Goal: Information Seeking & Learning: Learn about a topic

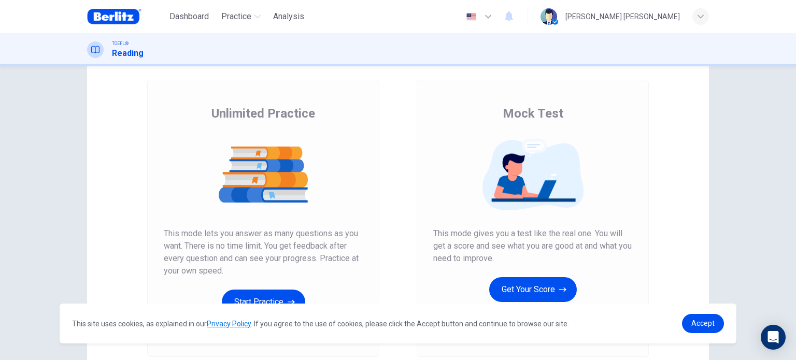
scroll to position [104, 0]
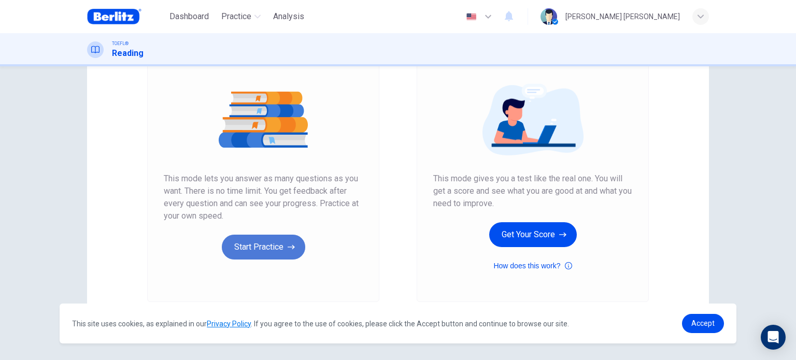
click at [256, 245] on button "Start Practice" at bounding box center [263, 247] width 83 height 25
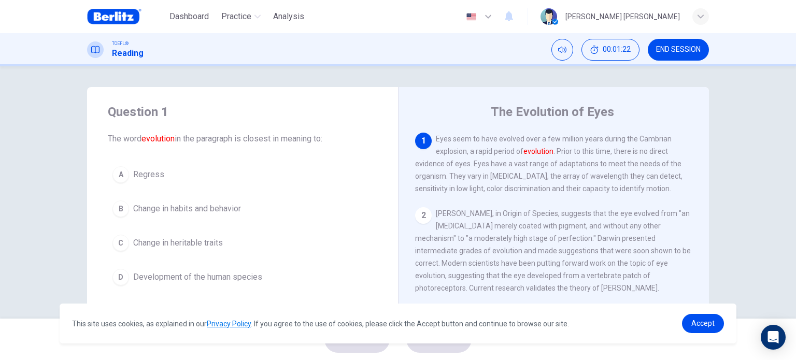
scroll to position [52, 0]
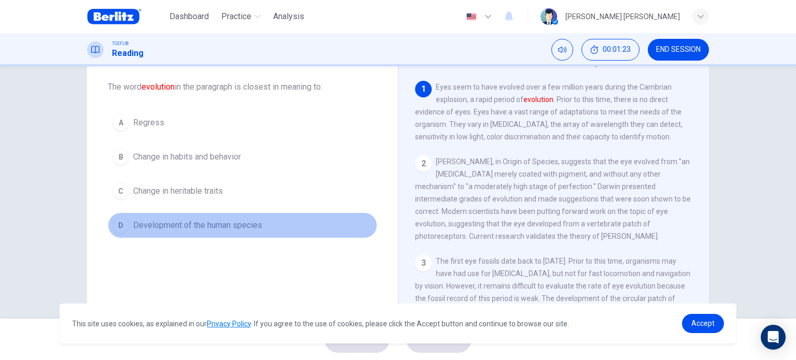
click at [247, 228] on span "Development of the human species" at bounding box center [197, 225] width 129 height 12
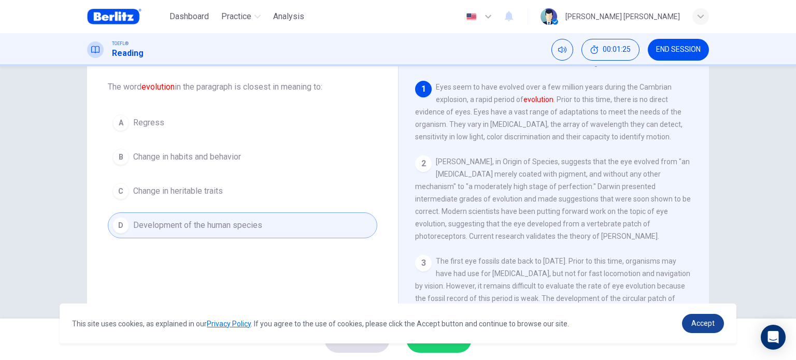
click at [698, 321] on span "Accept" at bounding box center [703, 323] width 23 height 8
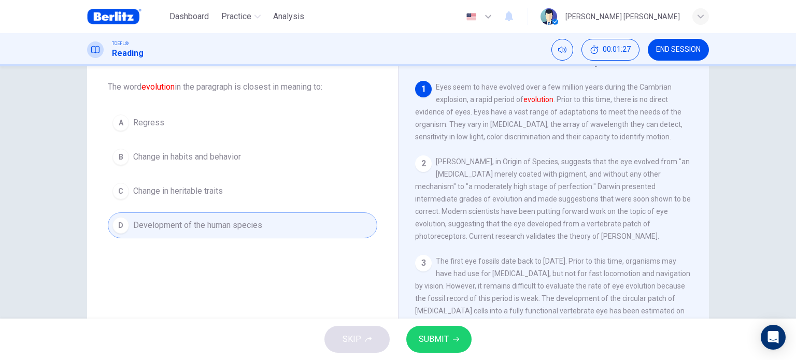
click at [413, 337] on button "SUBMIT" at bounding box center [439, 339] width 65 height 27
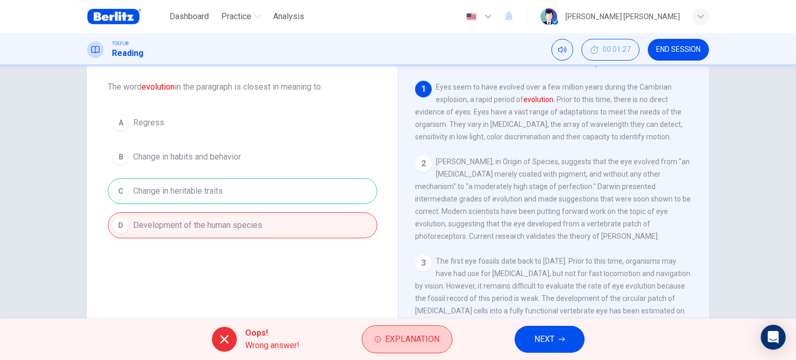
click at [380, 342] on icon "button" at bounding box center [378, 340] width 6 height 6
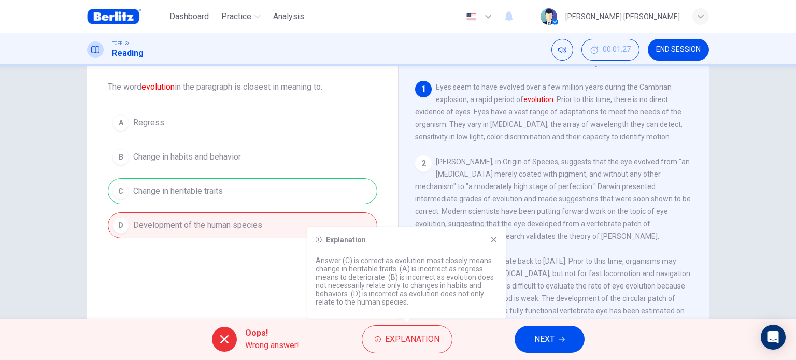
click at [494, 238] on icon at bounding box center [494, 240] width 8 height 8
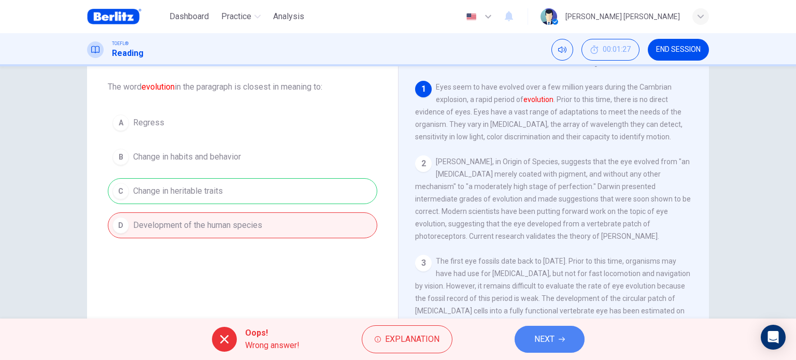
click at [552, 340] on span "NEXT" at bounding box center [545, 339] width 20 height 15
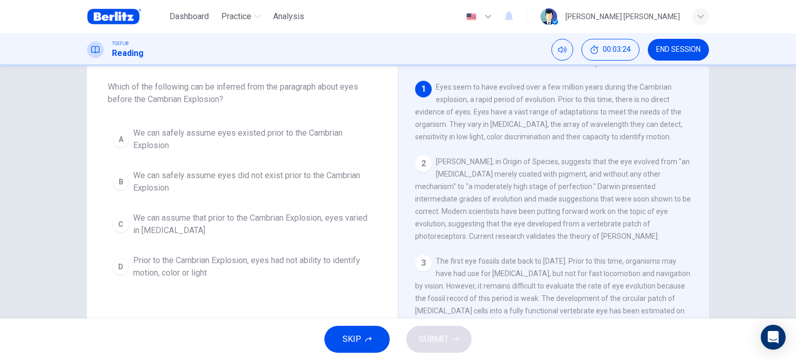
click at [206, 216] on span "We can assume that prior to the Cambrian Explosion, eyes varied in [MEDICAL_DAT…" at bounding box center [253, 224] width 240 height 25
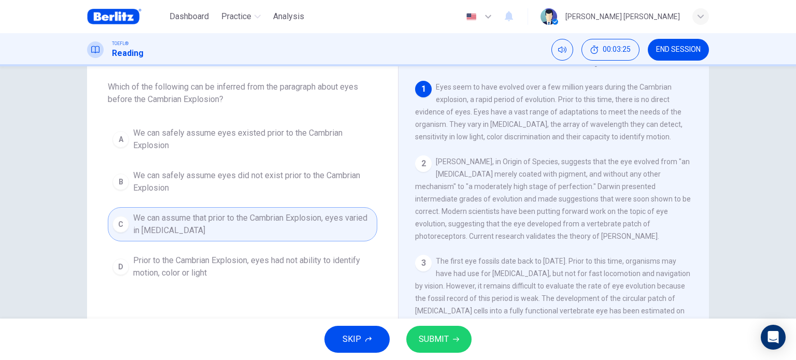
click at [431, 335] on span "SUBMIT" at bounding box center [434, 339] width 30 height 15
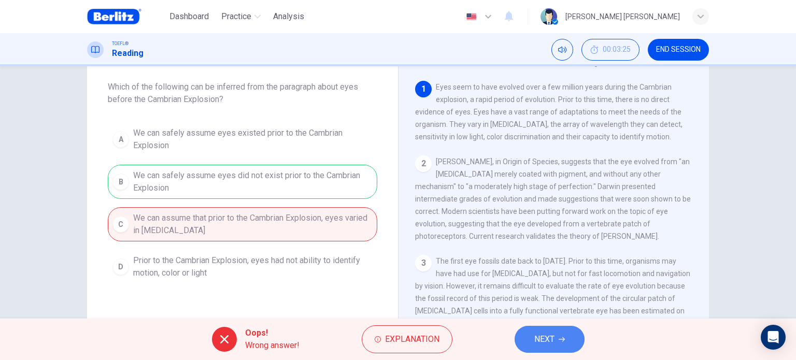
click at [562, 337] on icon "button" at bounding box center [562, 340] width 6 height 6
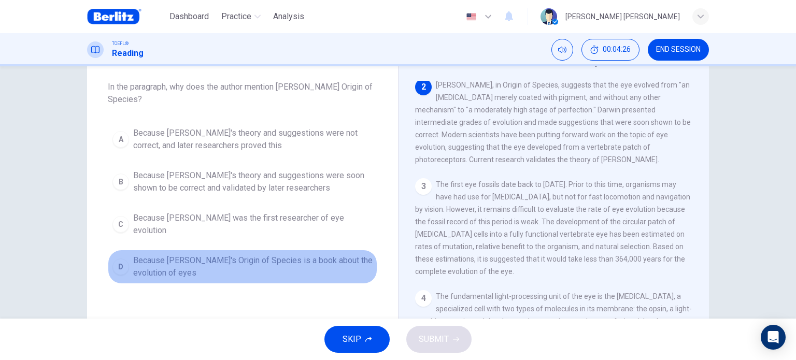
click at [329, 255] on span "Because [PERSON_NAME]'s Origin of Species is a book about the evolution of eyes" at bounding box center [253, 267] width 240 height 25
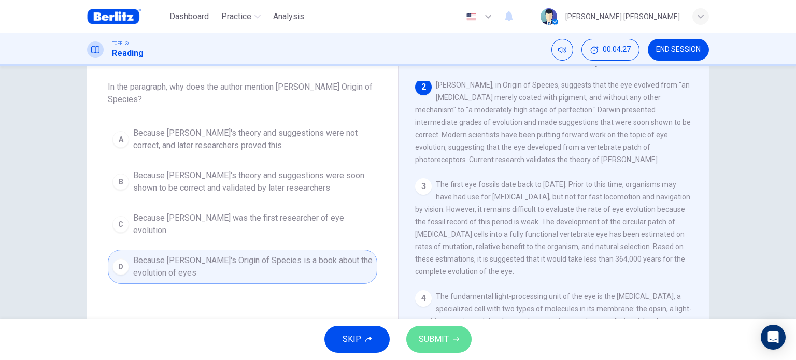
click at [435, 341] on span "SUBMIT" at bounding box center [434, 339] width 30 height 15
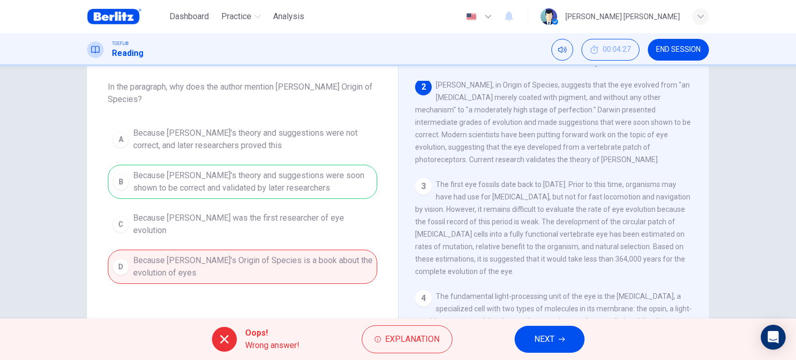
click at [558, 345] on button "NEXT" at bounding box center [550, 339] width 70 height 27
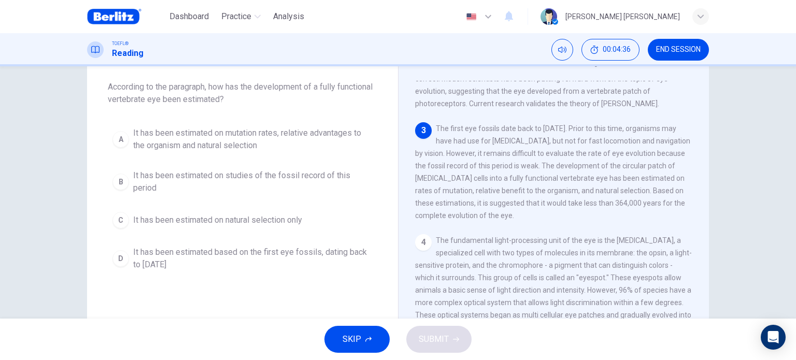
scroll to position [139, 0]
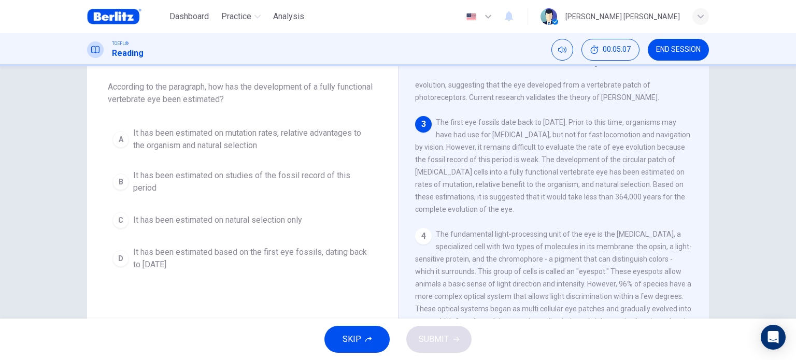
drag, startPoint x: 596, startPoint y: 167, endPoint x: 473, endPoint y: 151, distance: 123.9
click at [473, 151] on span "The first eye fossils date back to [DATE]. Prior to this time, organisms may ha…" at bounding box center [552, 165] width 275 height 95
drag, startPoint x: 623, startPoint y: 167, endPoint x: 634, endPoint y: 166, distance: 11.0
click at [634, 166] on span "The first eye fossils date back to [DATE]. Prior to this time, organisms may ha…" at bounding box center [552, 165] width 275 height 95
drag, startPoint x: 441, startPoint y: 205, endPoint x: 433, endPoint y: 188, distance: 19.3
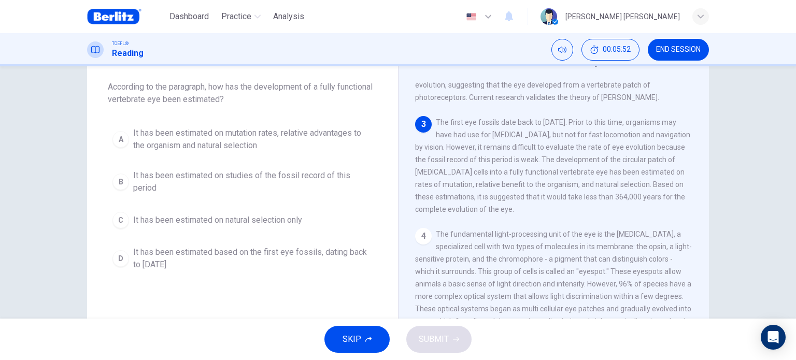
click at [433, 188] on span "The first eye fossils date back to [DATE]. Prior to this time, organisms may ha…" at bounding box center [552, 165] width 275 height 95
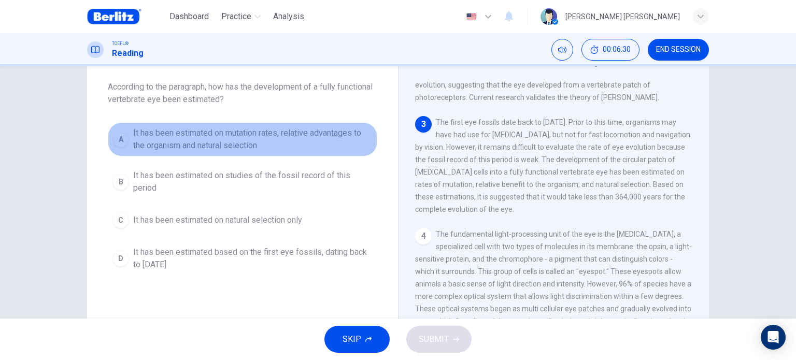
click at [246, 131] on span "It has been estimated on mutation rates, relative advantages to the organism an…" at bounding box center [253, 139] width 240 height 25
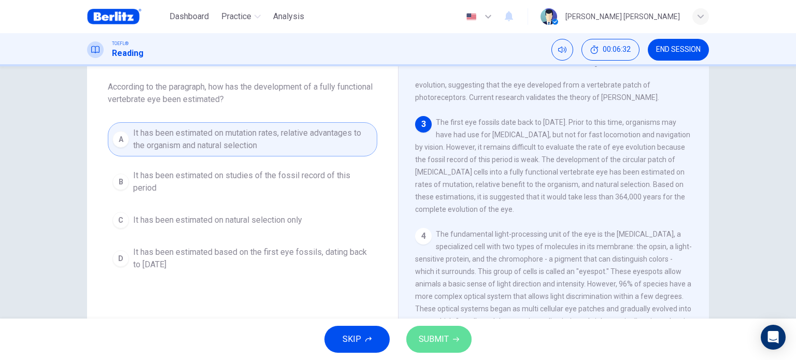
click at [436, 331] on button "SUBMIT" at bounding box center [439, 339] width 65 height 27
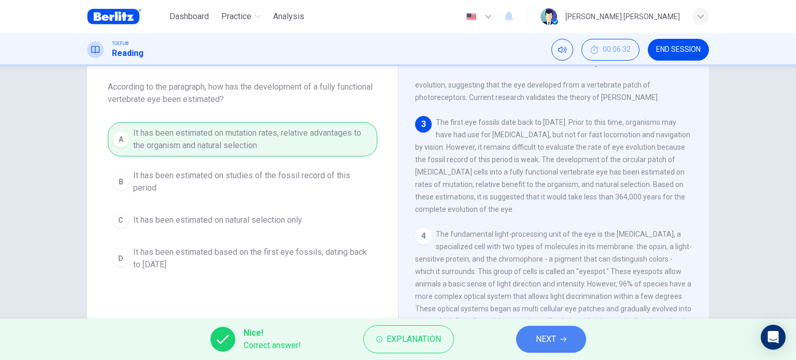
click at [534, 343] on button "NEXT" at bounding box center [551, 339] width 70 height 27
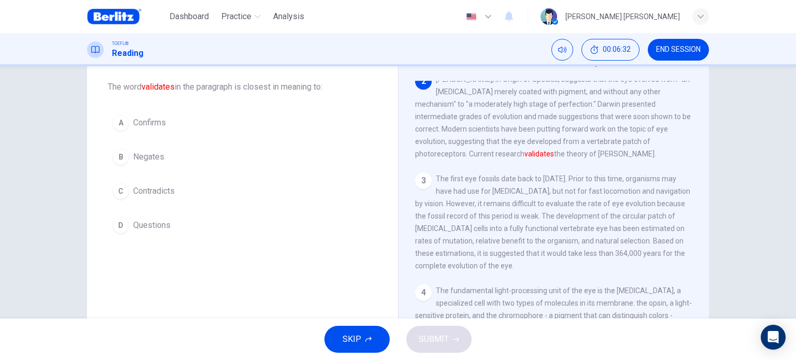
scroll to position [77, 0]
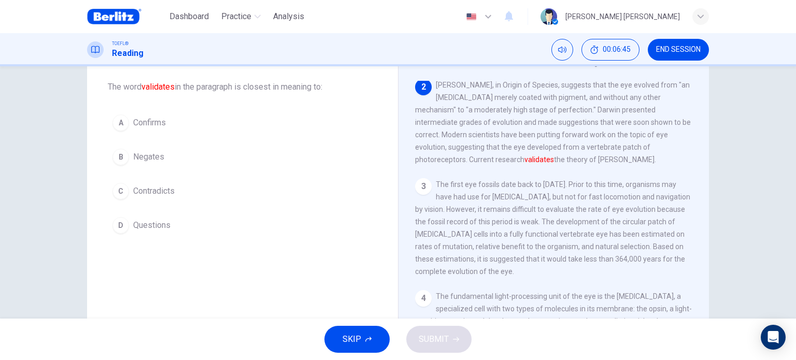
click at [142, 124] on span "Confirms" at bounding box center [149, 123] width 33 height 12
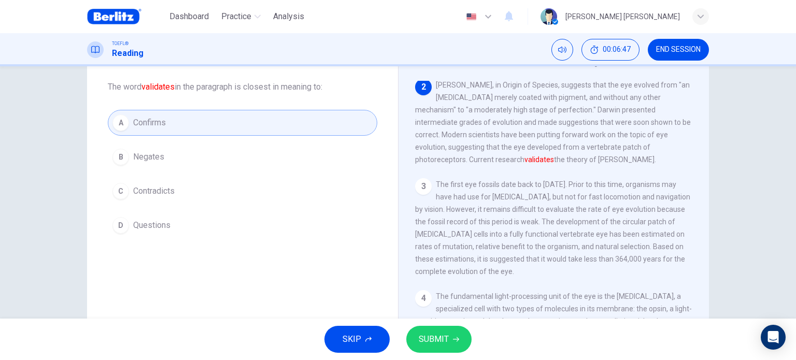
click at [433, 336] on span "SUBMIT" at bounding box center [434, 339] width 30 height 15
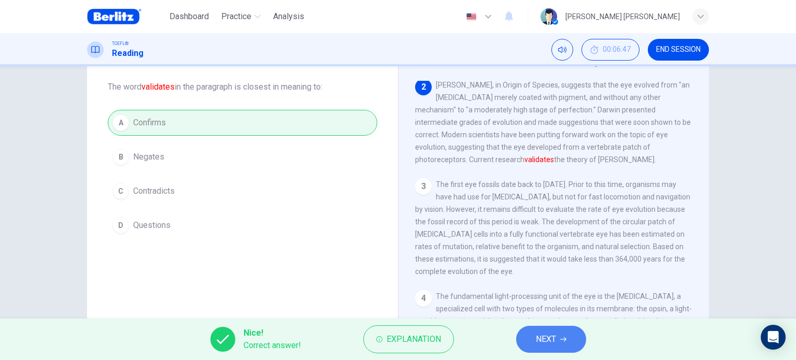
click at [537, 344] on span "NEXT" at bounding box center [546, 339] width 20 height 15
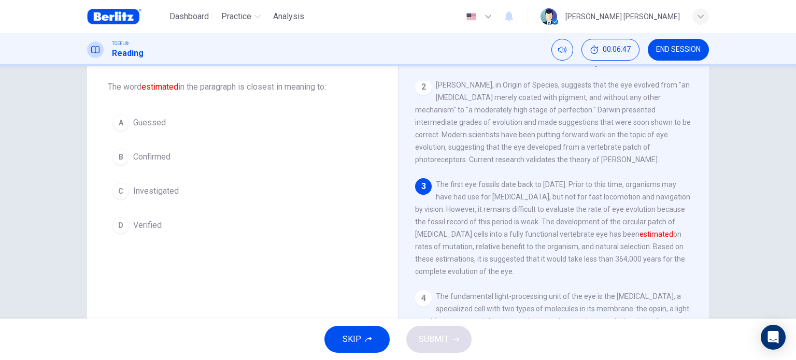
scroll to position [87, 0]
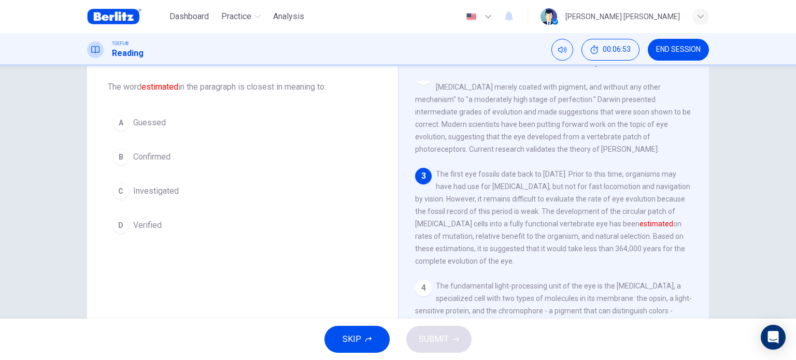
click at [142, 228] on span "Verified" at bounding box center [147, 225] width 29 height 12
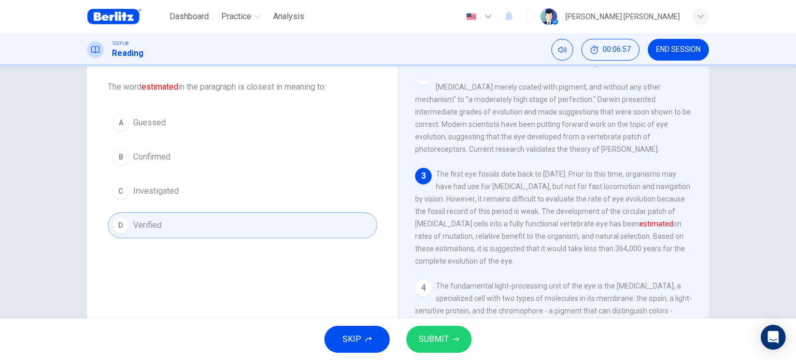
click at [440, 344] on span "SUBMIT" at bounding box center [434, 339] width 30 height 15
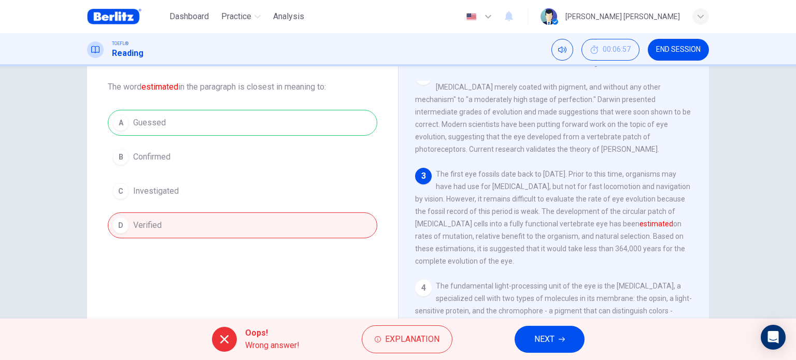
drag, startPoint x: 185, startPoint y: 125, endPoint x: 107, endPoint y: 124, distance: 77.8
click at [108, 124] on div "A Guessed B Confirmed C Investigated D Verified" at bounding box center [243, 174] width 270 height 129
click at [543, 335] on span "NEXT" at bounding box center [545, 339] width 20 height 15
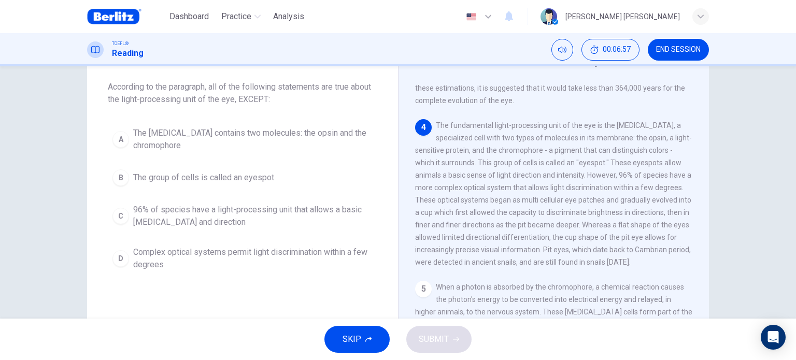
scroll to position [254, 0]
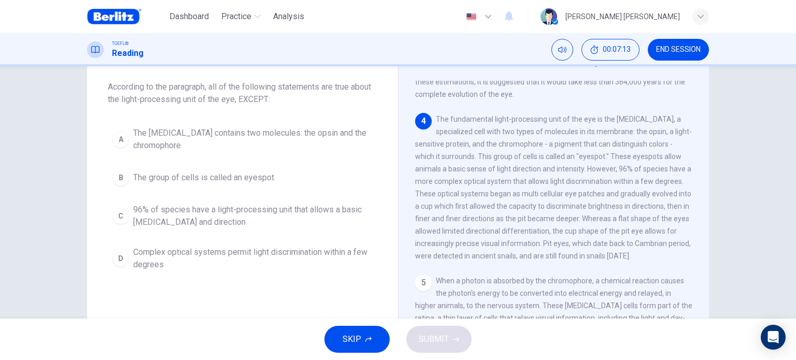
drag, startPoint x: 595, startPoint y: 128, endPoint x: 612, endPoint y: 128, distance: 16.6
click at [612, 128] on span "The fundamental light-processing unit of the eye is the [MEDICAL_DATA], a speci…" at bounding box center [553, 187] width 277 height 145
click at [135, 132] on span "The [MEDICAL_DATA] contains two molecules: the opsin and the chromophore" at bounding box center [253, 139] width 240 height 25
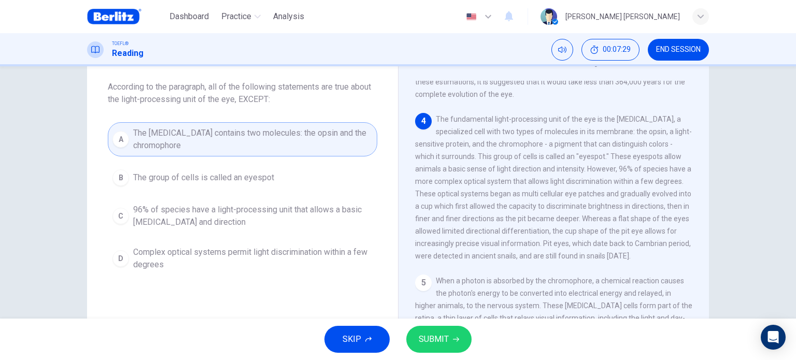
click at [441, 348] on button "SUBMIT" at bounding box center [439, 339] width 65 height 27
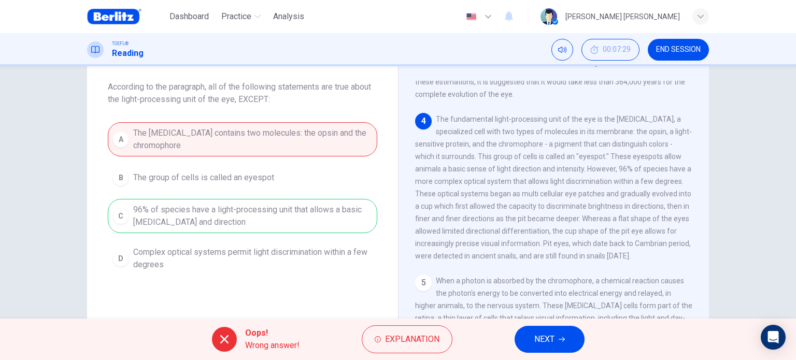
drag, startPoint x: 562, startPoint y: 175, endPoint x: 523, endPoint y: 187, distance: 41.2
click at [544, 186] on div "4 The fundamental light-processing unit of the eye is the [MEDICAL_DATA], a spe…" at bounding box center [554, 187] width 278 height 149
click at [547, 342] on span "NEXT" at bounding box center [545, 339] width 20 height 15
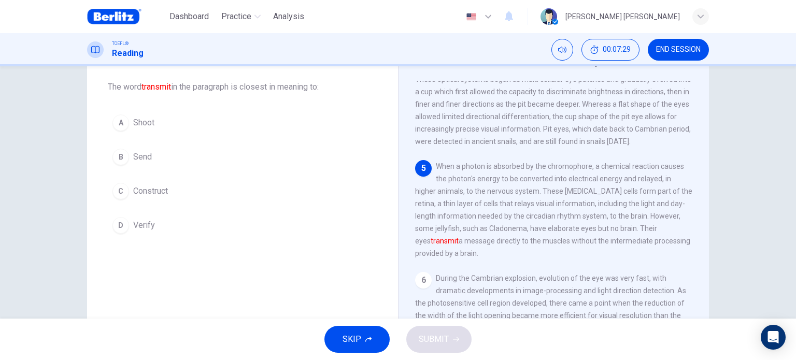
scroll to position [369, 0]
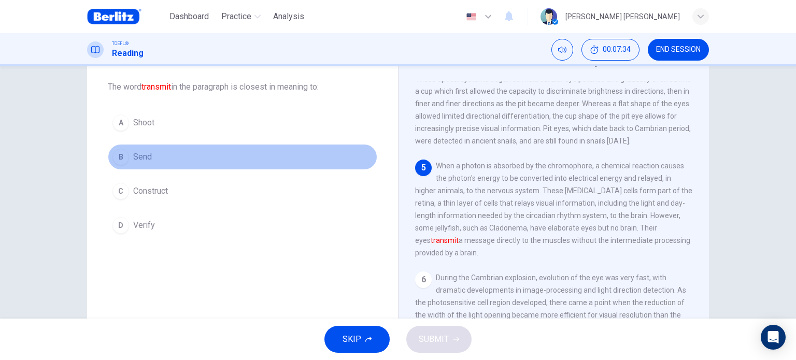
click at [134, 159] on span "Send" at bounding box center [142, 157] width 19 height 12
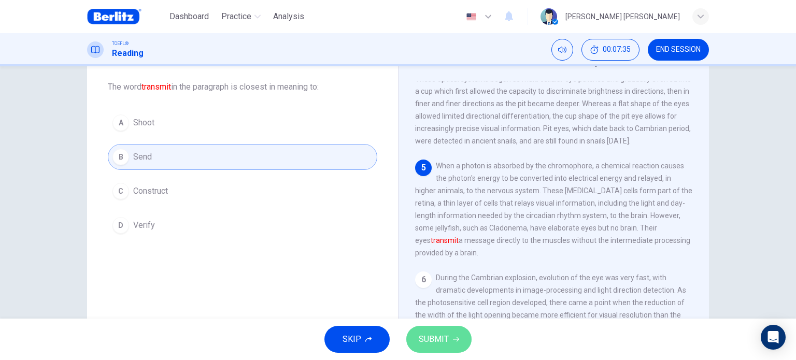
click at [425, 342] on span "SUBMIT" at bounding box center [434, 339] width 30 height 15
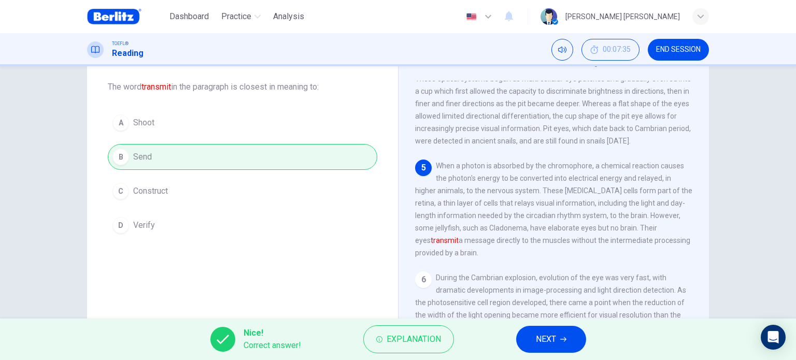
click at [573, 342] on button "NEXT" at bounding box center [551, 339] width 70 height 27
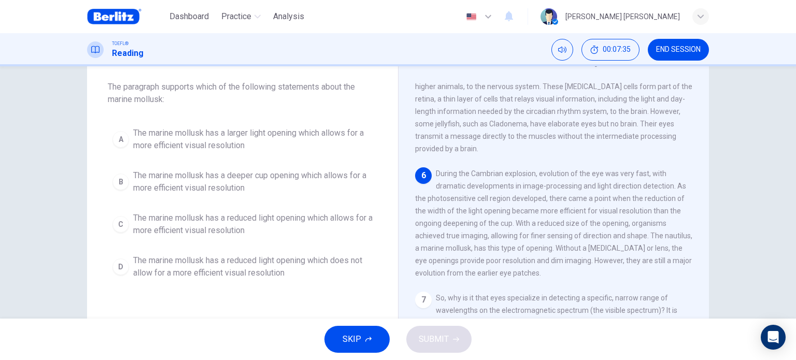
scroll to position [496, 0]
drag, startPoint x: 465, startPoint y: 274, endPoint x: 421, endPoint y: 273, distance: 44.1
click at [421, 273] on span "During the Cambrian explosion, evolution of the eye was very fast, with dramati…" at bounding box center [553, 224] width 277 height 108
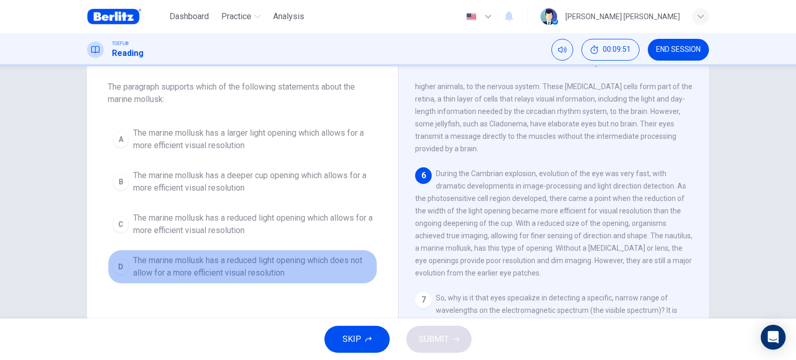
click at [230, 262] on span "The marine mollusk has a reduced light opening which does not allow for a more …" at bounding box center [253, 267] width 240 height 25
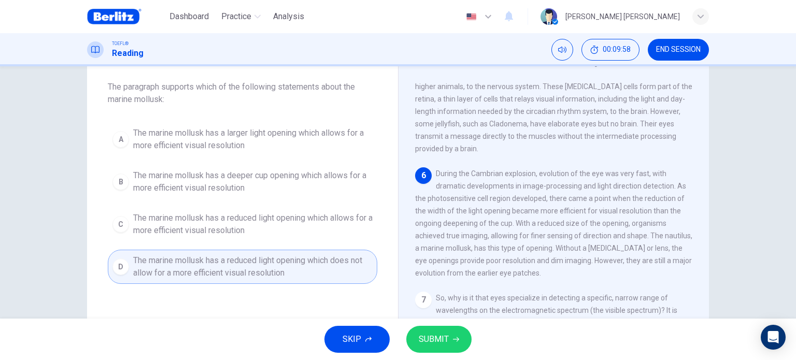
drag, startPoint x: 480, startPoint y: 205, endPoint x: 539, endPoint y: 205, distance: 59.1
click at [539, 205] on span "During the Cambrian explosion, evolution of the eye was very fast, with dramati…" at bounding box center [553, 224] width 277 height 108
click at [419, 344] on span "SUBMIT" at bounding box center [434, 339] width 30 height 15
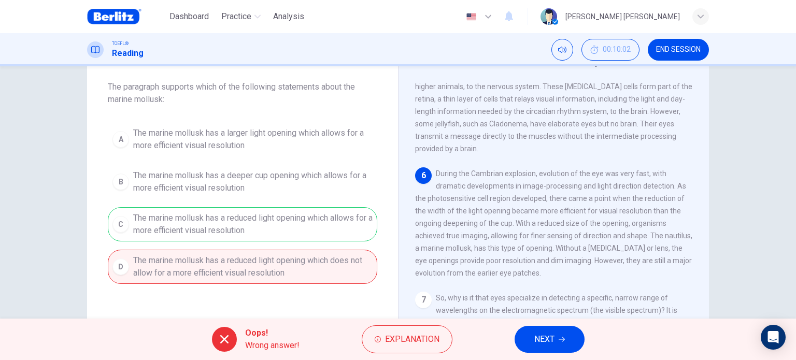
click at [526, 334] on button "NEXT" at bounding box center [550, 339] width 70 height 27
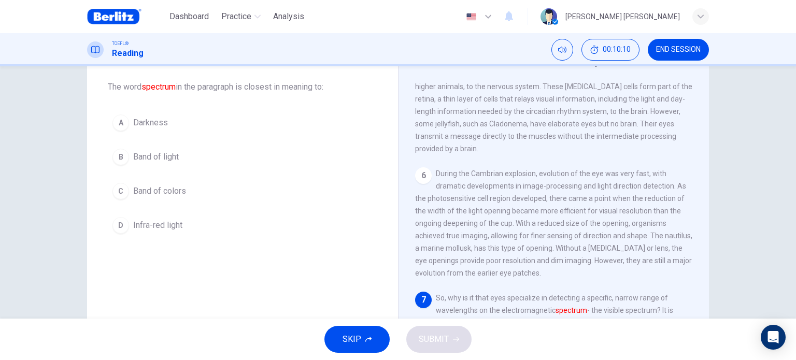
click at [167, 122] on button "A Darkness" at bounding box center [243, 123] width 270 height 26
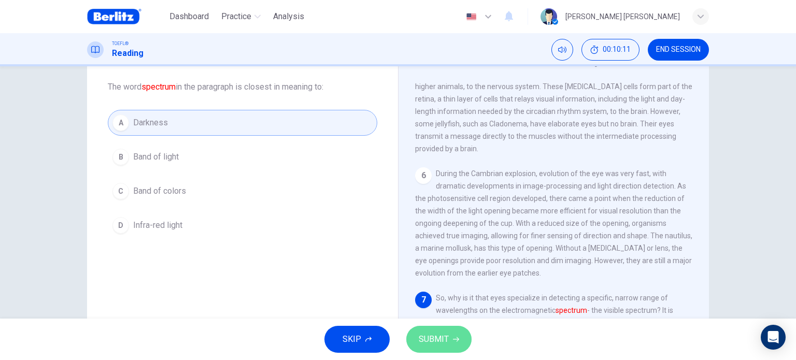
click at [454, 344] on button "SUBMIT" at bounding box center [439, 339] width 65 height 27
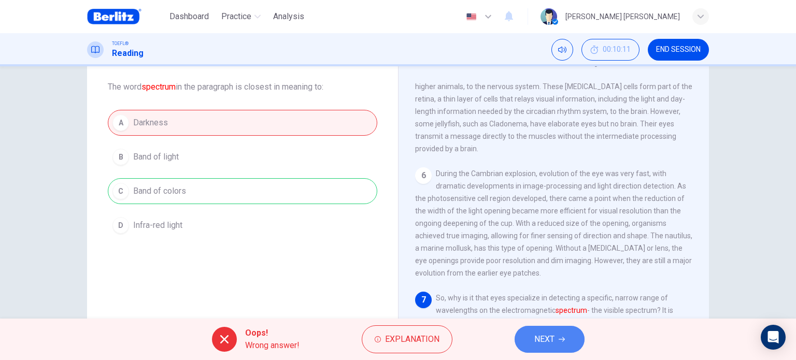
click at [536, 341] on span "NEXT" at bounding box center [545, 339] width 20 height 15
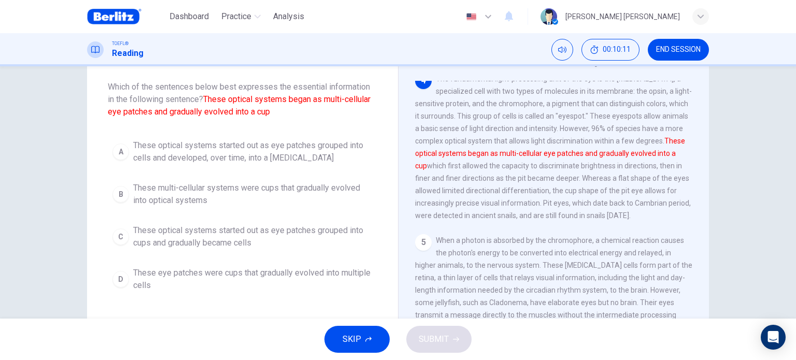
scroll to position [295, 0]
click at [680, 46] on span "END SESSION" at bounding box center [678, 50] width 45 height 8
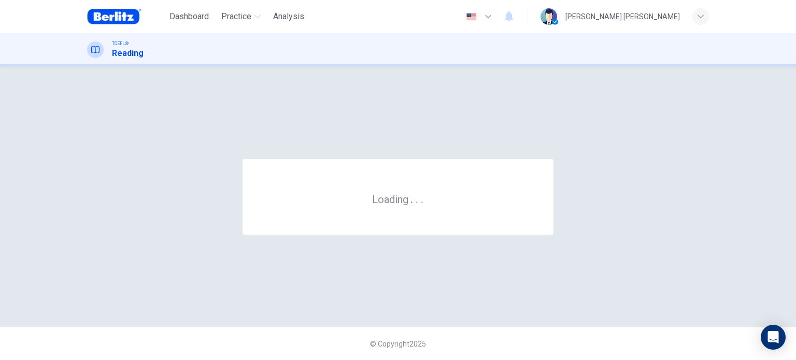
scroll to position [0, 0]
